Goal: Navigation & Orientation: Find specific page/section

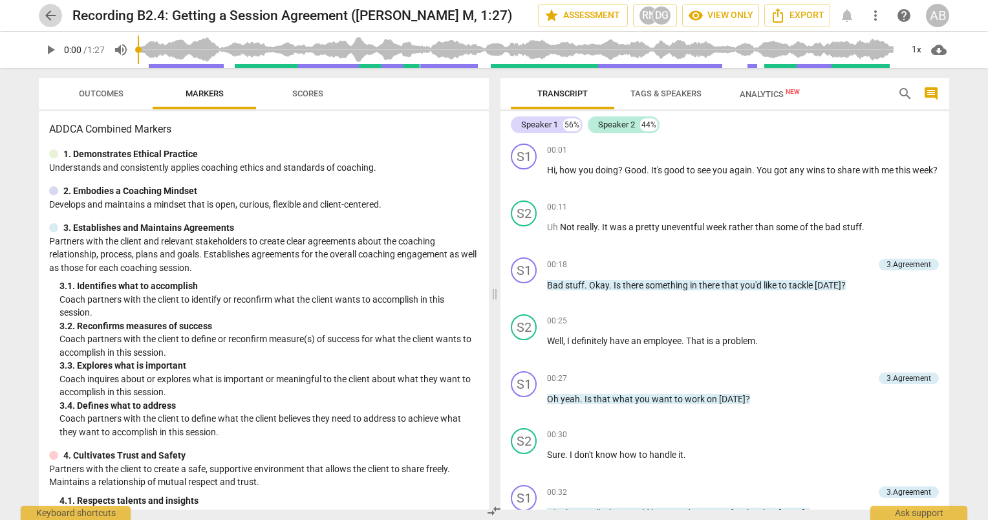
click at [56, 14] on span "arrow_back" at bounding box center [51, 16] width 16 height 16
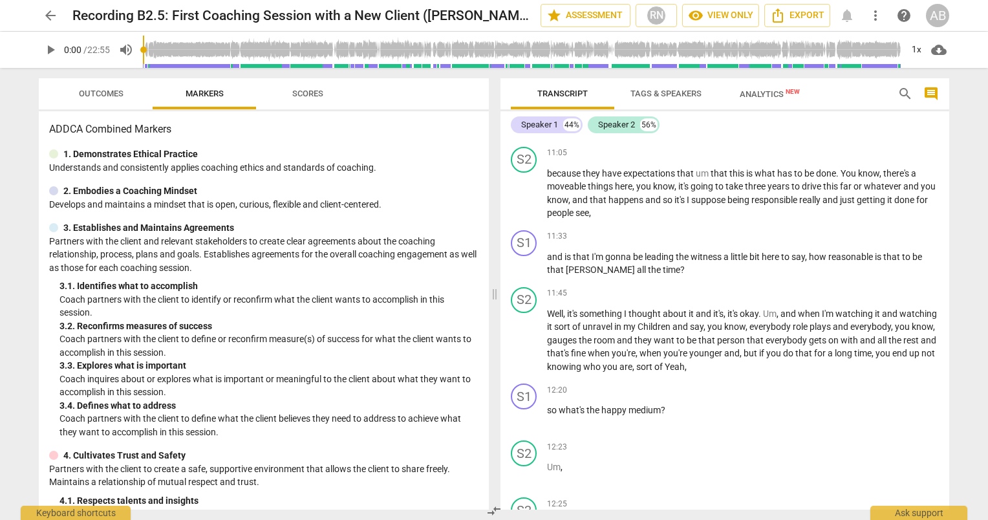
scroll to position [2439, 0]
click at [48, 13] on span "arrow_back" at bounding box center [51, 16] width 16 height 16
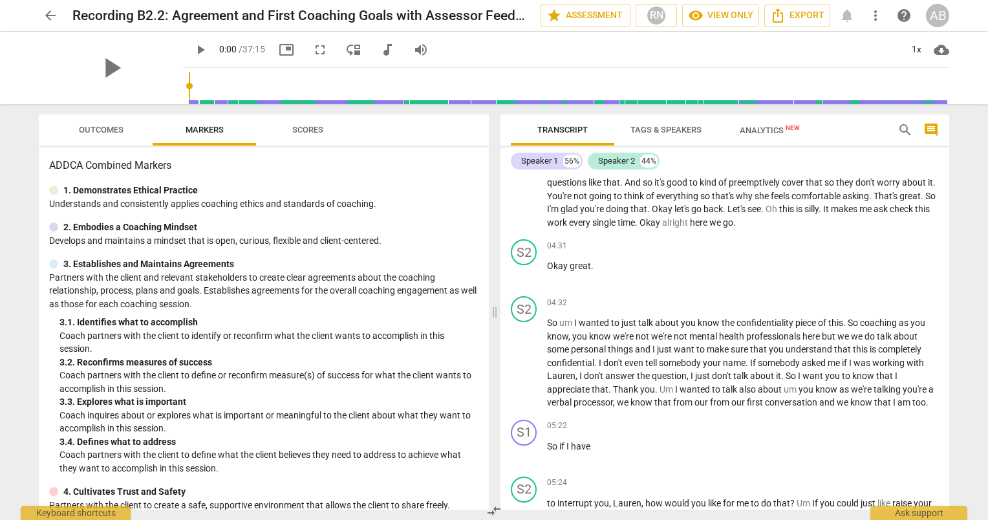
scroll to position [938, 0]
